Goal: Transaction & Acquisition: Purchase product/service

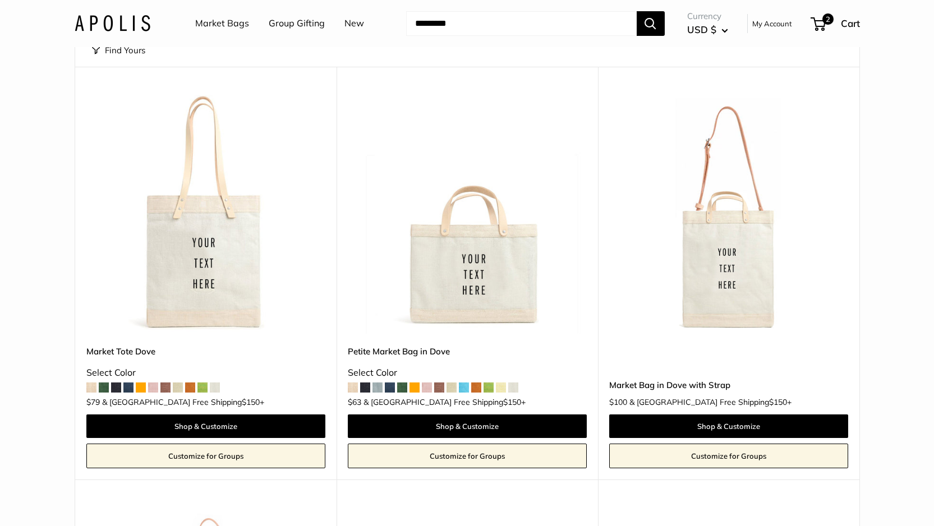
scroll to position [102, 0]
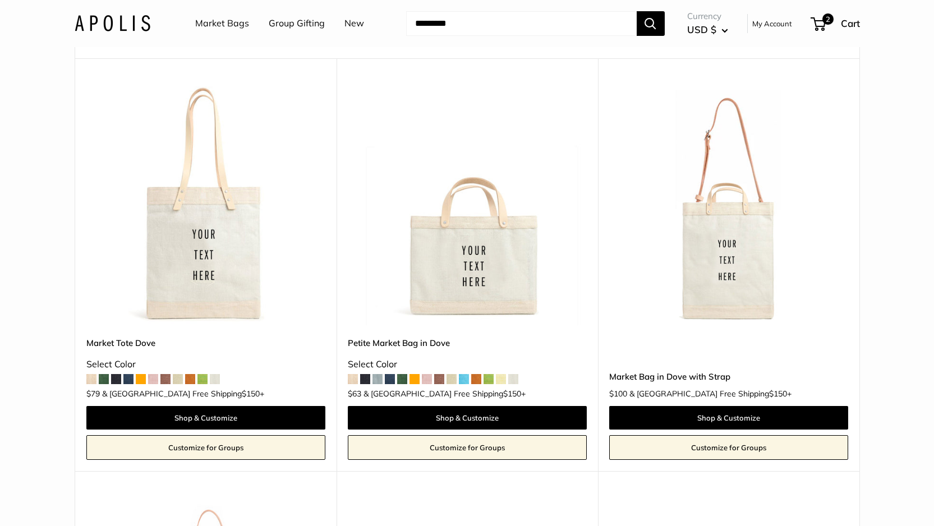
click at [511, 379] on span at bounding box center [513, 379] width 10 height 10
click at [355, 383] on span at bounding box center [353, 379] width 10 height 10
click at [461, 382] on span at bounding box center [464, 379] width 10 height 10
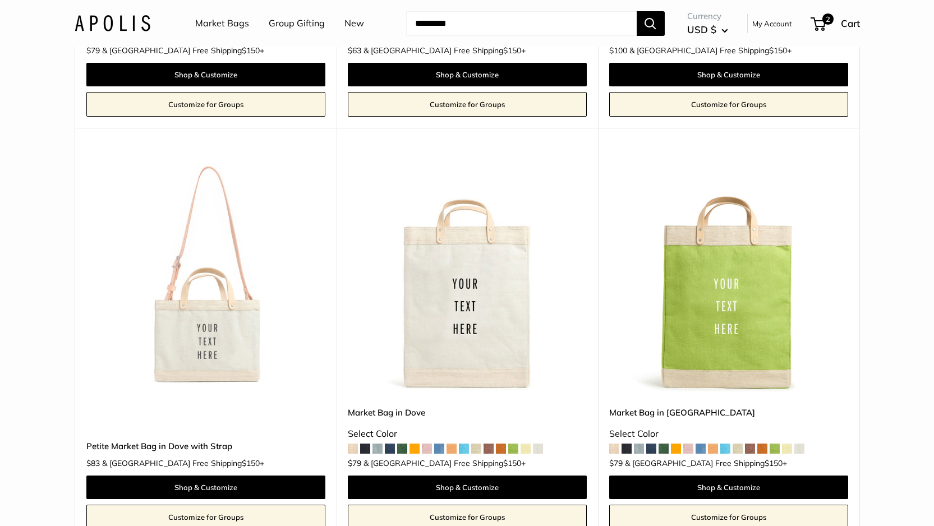
scroll to position [448, 0]
